Goal: Complete application form

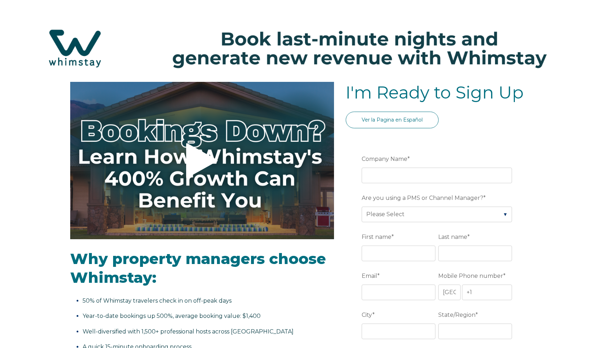
select select "US"
select select "Standard"
click at [390, 213] on select "Please Select Barefoot BookingPal Boost Brightside CiiRUS Escapia Guesty Hostaw…" at bounding box center [437, 215] width 150 height 16
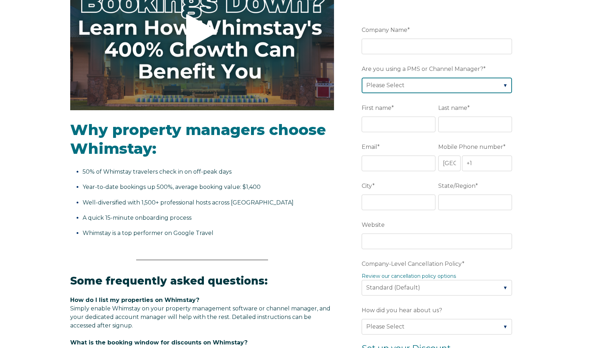
scroll to position [158, 0]
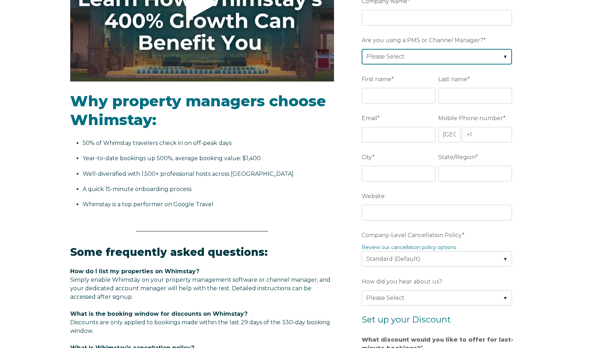
click at [494, 59] on select "Please Select Barefoot BookingPal Boost Brightside CiiRUS Escapia Guesty Hostaw…" at bounding box center [437, 57] width 150 height 16
select select "Airbnb"
click at [362, 49] on select "Please Select Barefoot BookingPal Boost Brightside CiiRUS Escapia Guesty Hostaw…" at bounding box center [437, 57] width 150 height 16
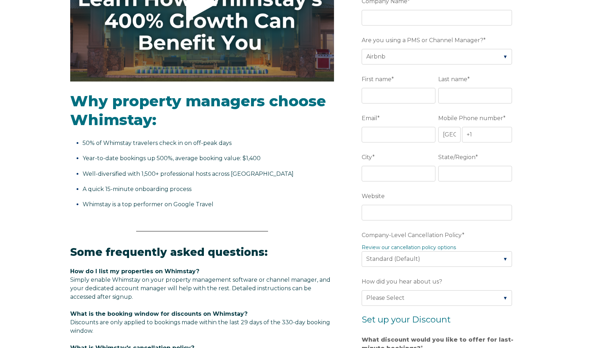
click at [519, 158] on form "Company Name * Are you using a PMS or Channel Manager? * Please Select Barefoot…" at bounding box center [438, 275] width 185 height 592
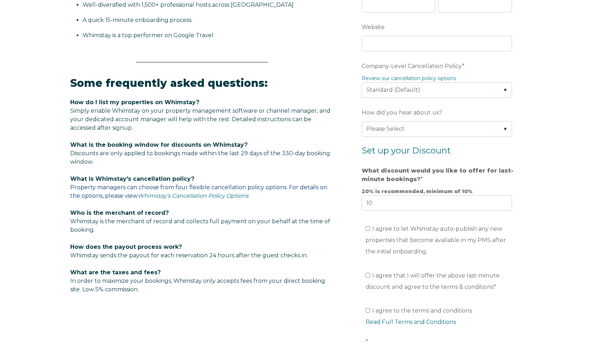
scroll to position [328, 0]
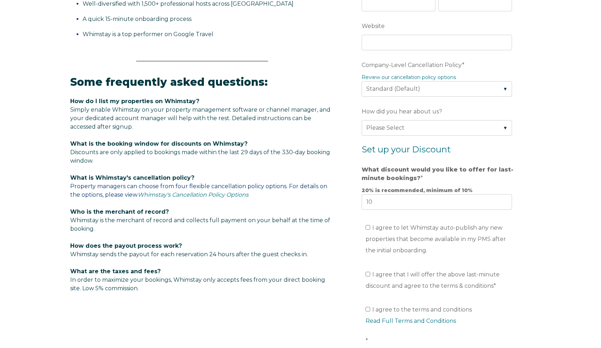
click at [539, 259] on div "Video player - SSOB Pitch Vid Thumbnail - Click to play video Why property mana…" at bounding box center [300, 91] width 601 height 675
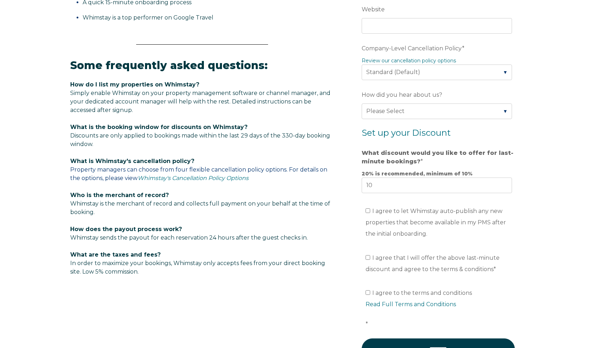
scroll to position [343, 0]
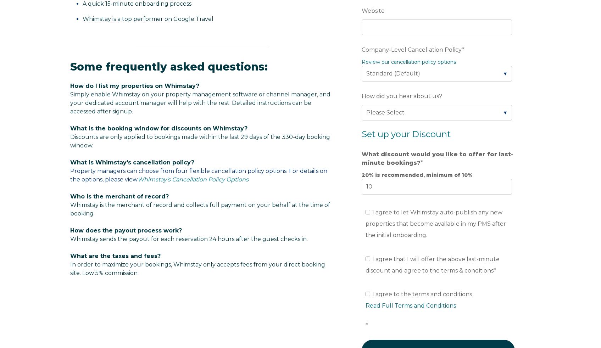
click at [545, 247] on div "Video player - SSOB Pitch Vid Thumbnail - Click to play video Why property mana…" at bounding box center [300, 76] width 601 height 675
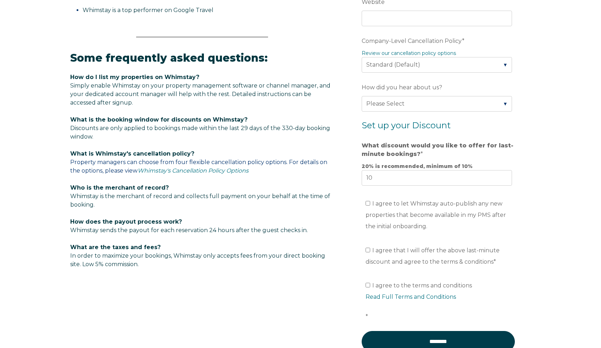
scroll to position [352, 0]
click at [548, 249] on div "Video player - SSOB Pitch Vid Thumbnail - Click to play video Why property mana…" at bounding box center [300, 66] width 601 height 675
click at [541, 245] on div "Video player - SSOB Pitch Vid Thumbnail - Click to play video Why property mana…" at bounding box center [300, 66] width 601 height 675
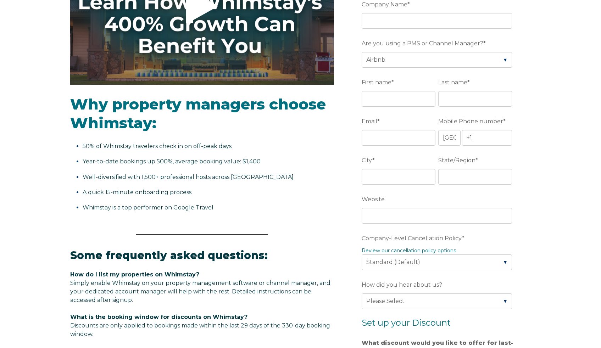
scroll to position [154, 0]
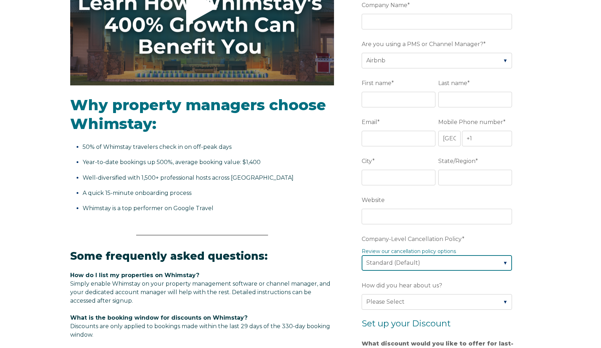
click at [474, 257] on select "Please Select Partial Standard (Default) Moderate Strict" at bounding box center [437, 263] width 150 height 16
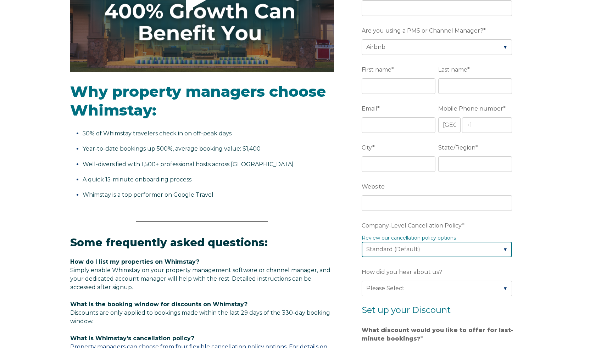
scroll to position [169, 0]
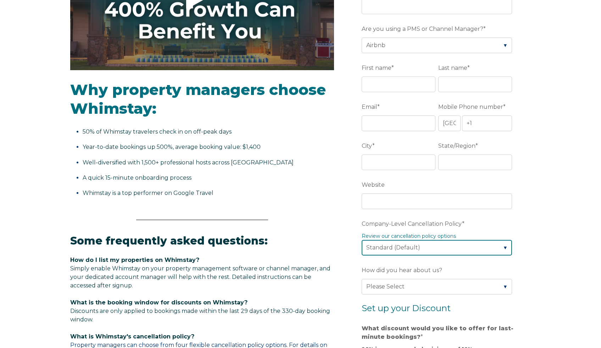
click at [473, 247] on select "Please Select Partial Standard (Default) Moderate Strict" at bounding box center [437, 248] width 150 height 16
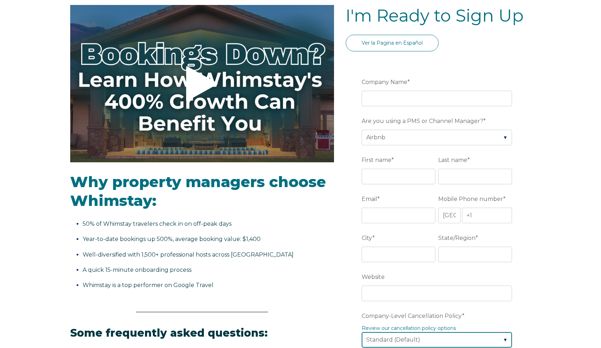
scroll to position [0, 0]
